Goal: Task Accomplishment & Management: Manage account settings

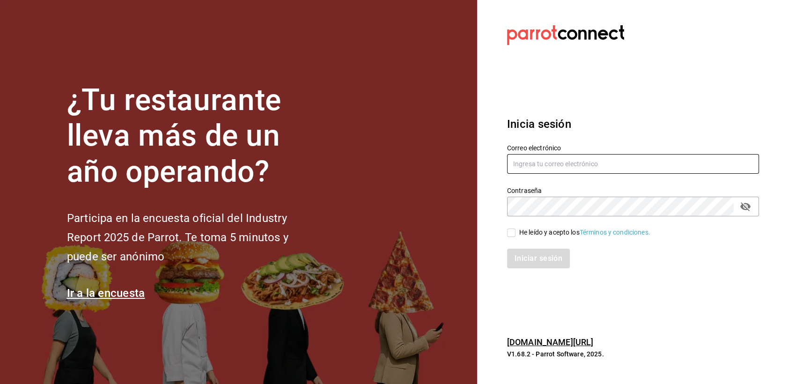
type input "[EMAIL_ADDRESS][DOMAIN_NAME]"
click at [513, 233] on input "He leído y acepto los Términos y condiciones." at bounding box center [511, 233] width 8 height 8
checkbox input "true"
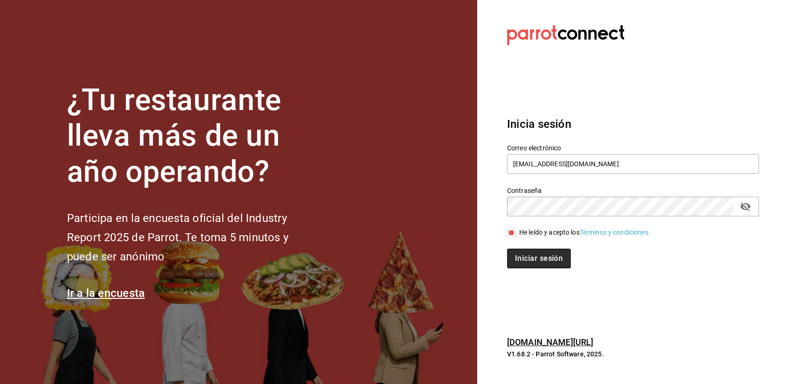
click at [513, 264] on button "Iniciar sesión" at bounding box center [539, 259] width 64 height 20
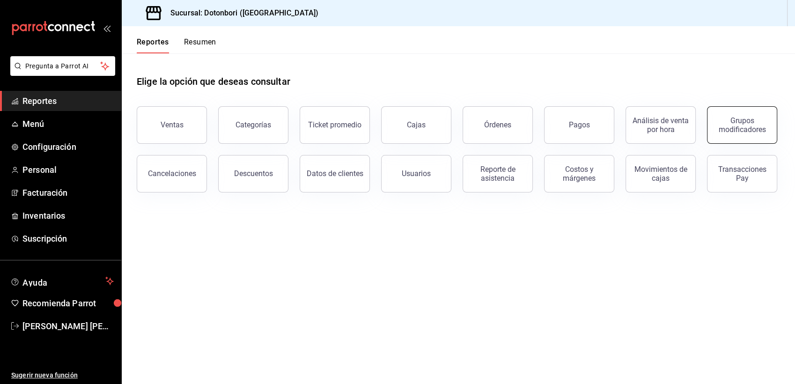
click at [748, 124] on div "Grupos modificadores" at bounding box center [742, 125] width 58 height 18
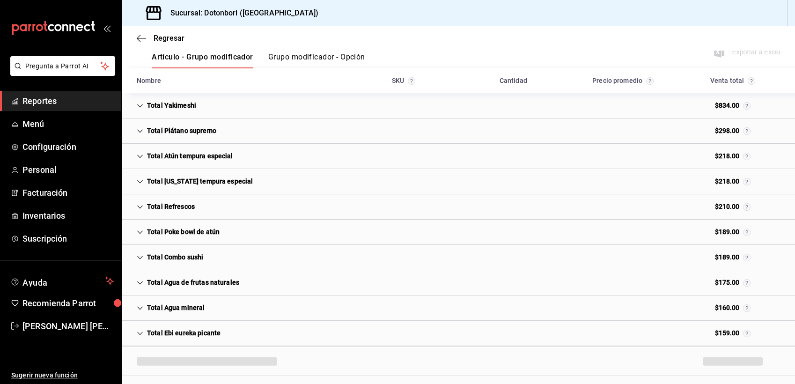
scroll to position [137, 0]
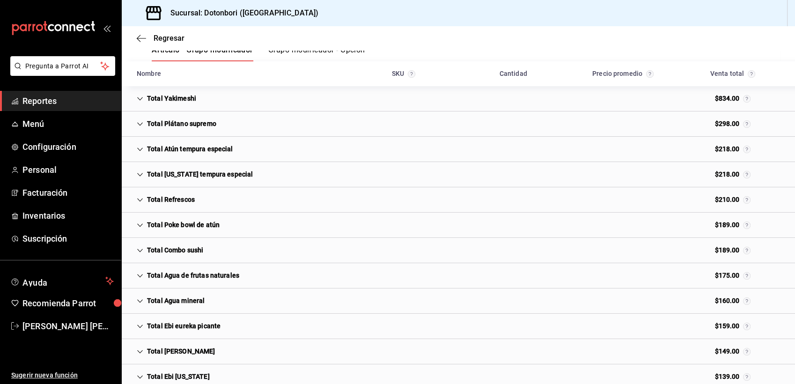
click at [141, 249] on icon "Cell" at bounding box center [140, 250] width 7 height 7
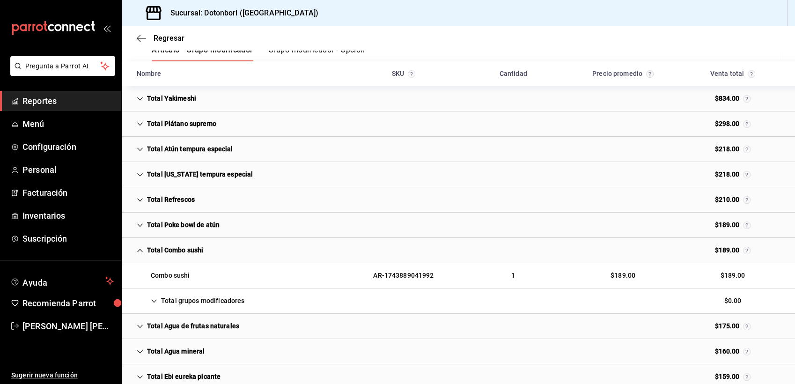
click at [195, 254] on div "Total Combo sushi" at bounding box center [170, 250] width 82 height 17
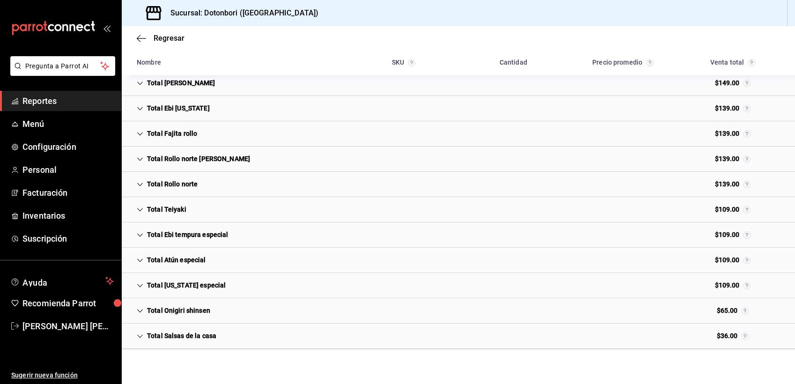
scroll to position [415, 0]
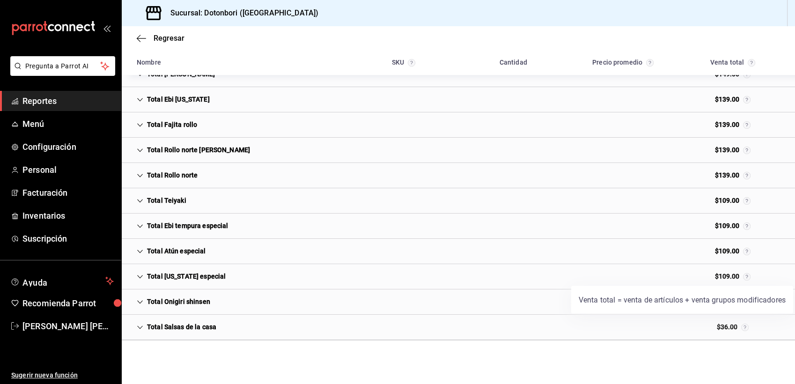
click at [744, 275] on circle "Venta total = venta de artículos + venta grupos modificadores" at bounding box center [747, 276] width 7 height 7
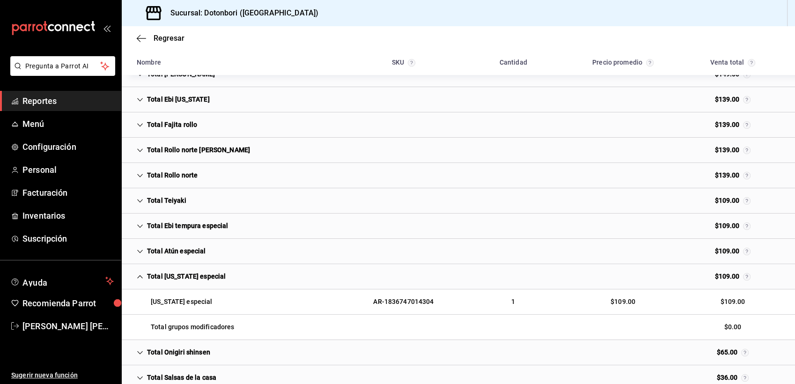
click at [407, 302] on div "AR-1836747014304" at bounding box center [403, 301] width 75 height 17
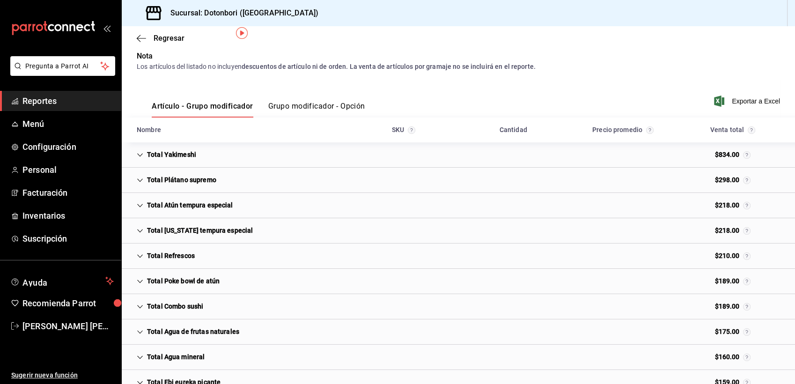
scroll to position [0, 0]
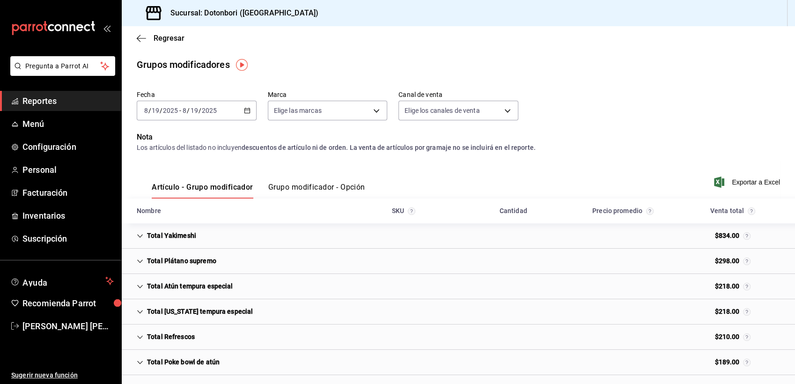
click at [332, 191] on button "Grupo modificador - Opción" at bounding box center [316, 191] width 97 height 16
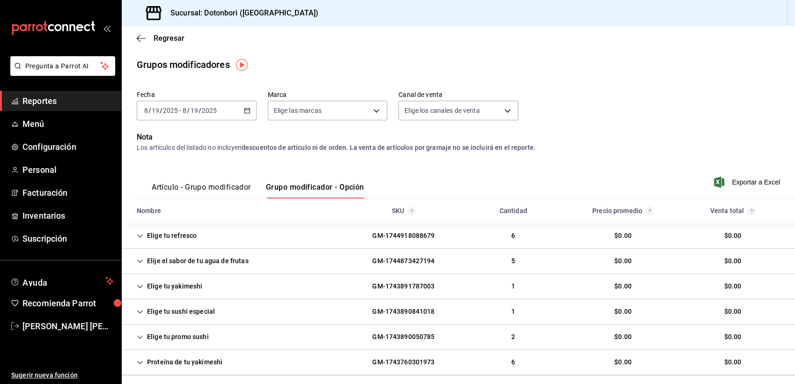
click at [141, 236] on icon "Cell" at bounding box center [140, 235] width 6 height 3
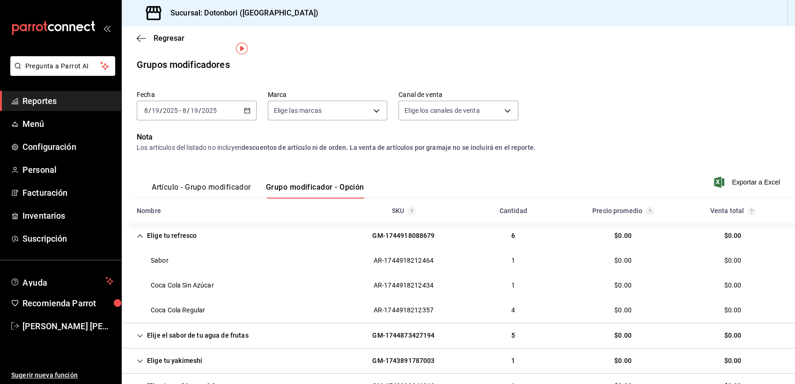
scroll to position [111, 0]
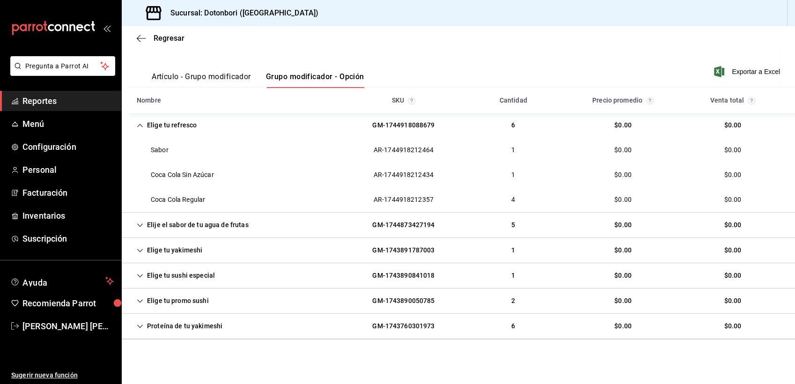
click at [134, 300] on div "Elige tu promo sushi" at bounding box center [172, 300] width 87 height 17
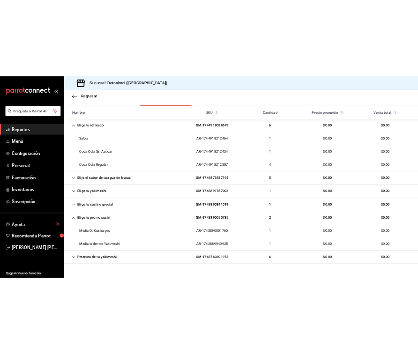
scroll to position [160, 0]
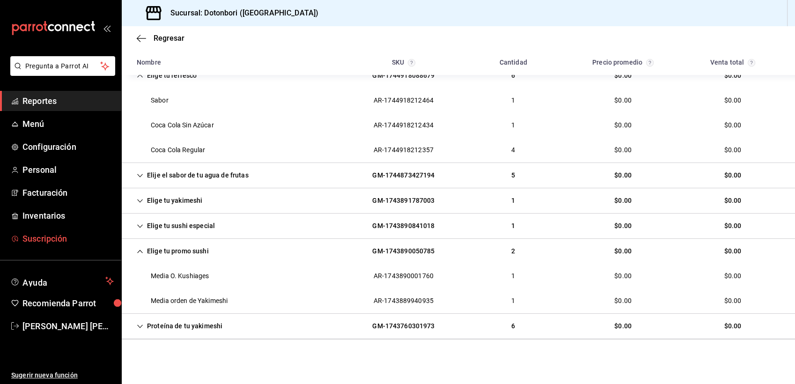
click at [45, 236] on span "Suscripción" at bounding box center [67, 238] width 91 height 13
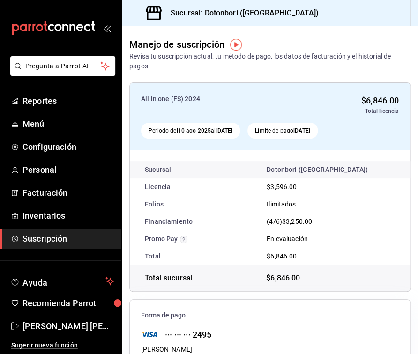
click at [273, 223] on div "(4/6) $3,250.00" at bounding box center [289, 222] width 45 height 10
click at [162, 225] on div "Financiamiento" at bounding box center [168, 222] width 63 height 10
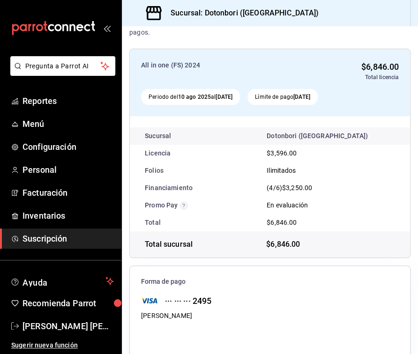
scroll to position [52, 0]
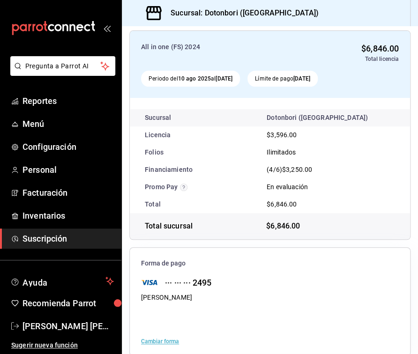
click at [284, 189] on div "En evaluación" at bounding box center [287, 187] width 56 height 10
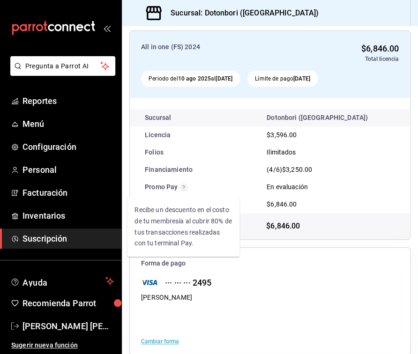
click at [184, 186] on icon "Recibe un descuento en el costo de tu membresía al cubrir 80% de tus transaccio…" at bounding box center [184, 187] width 2 height 4
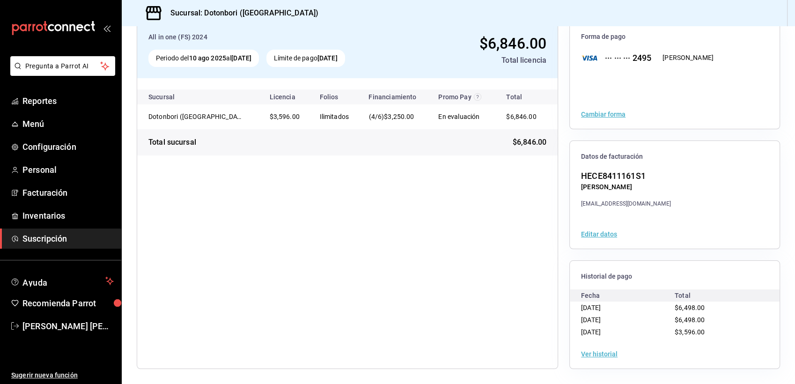
scroll to position [59, 0]
